Goal: Information Seeking & Learning: Compare options

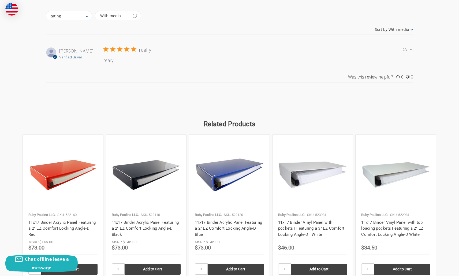
scroll to position [786, 0]
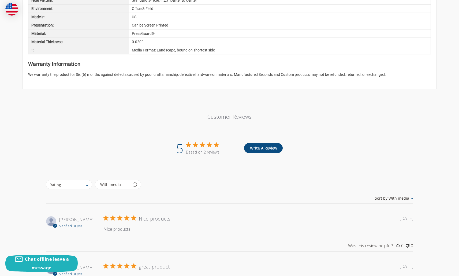
scroll to position [828, 0]
